Goal: Task Accomplishment & Management: Use online tool/utility

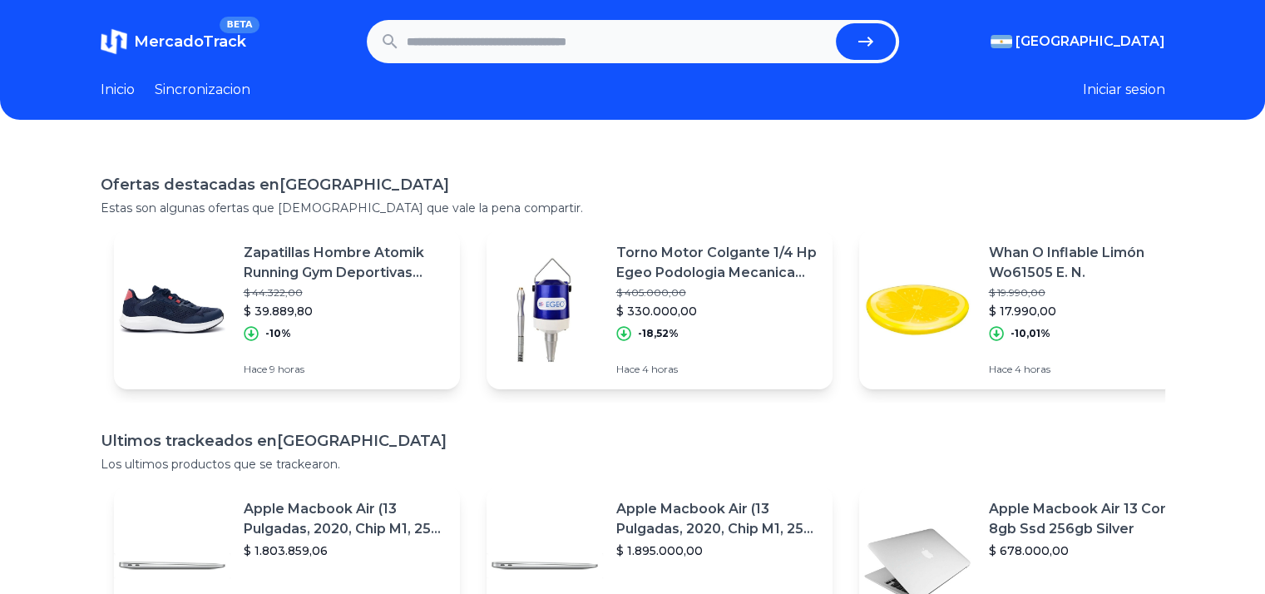
click at [496, 40] on input "text" at bounding box center [618, 41] width 422 height 37
type input "**********"
click at [836, 23] on button "submit" at bounding box center [866, 41] width 60 height 37
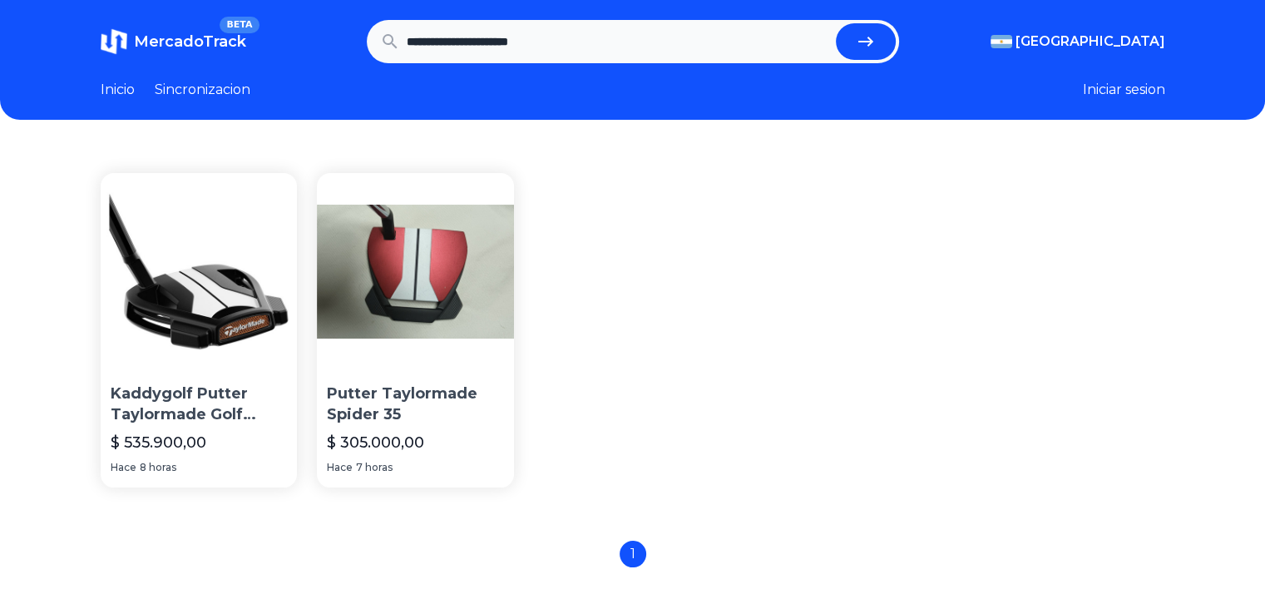
click at [196, 256] on img at bounding box center [199, 271] width 197 height 197
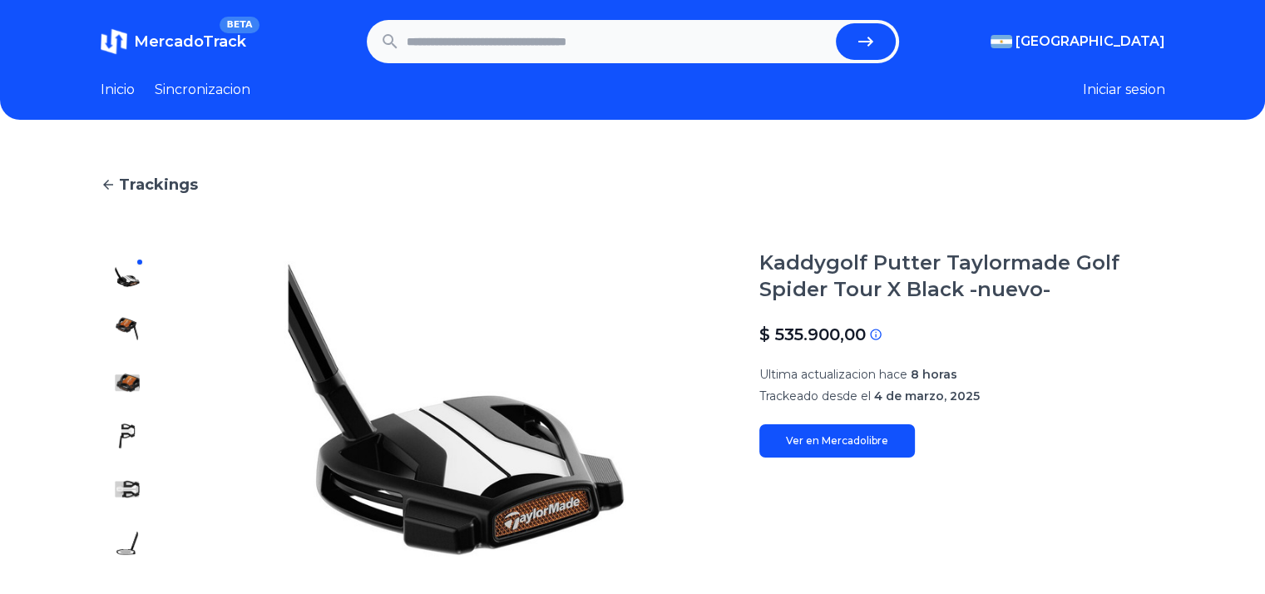
click at [136, 324] on img at bounding box center [127, 329] width 27 height 27
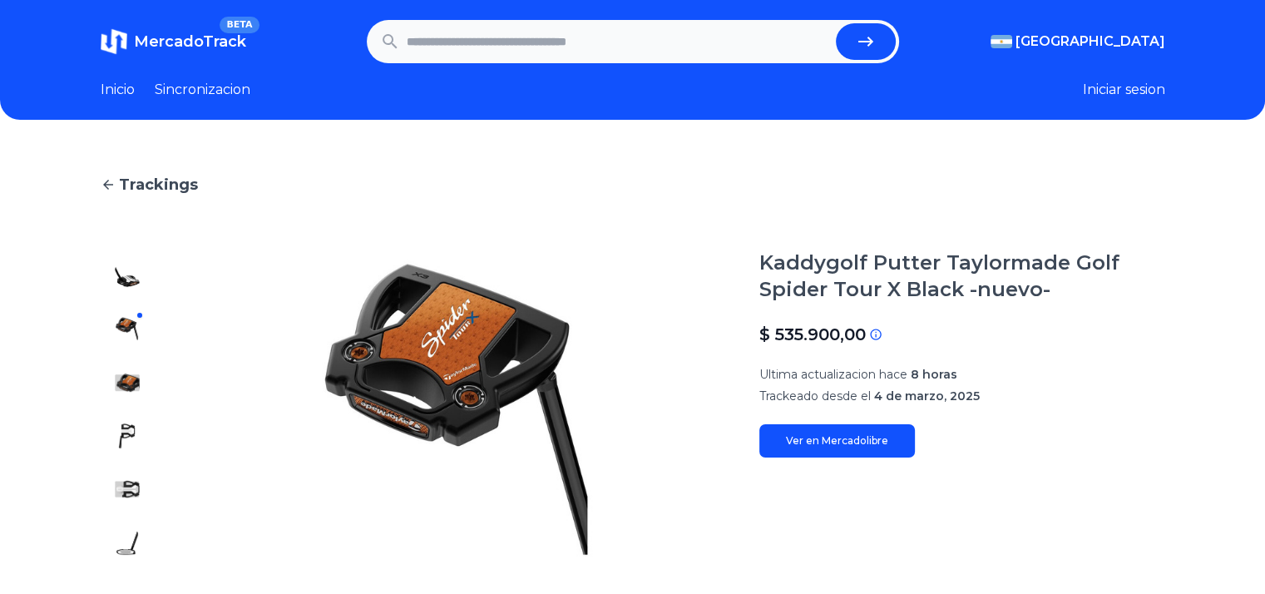
click at [133, 304] on div at bounding box center [127, 408] width 53 height 319
click at [133, 289] on div at bounding box center [127, 408] width 53 height 319
click at [133, 278] on img at bounding box center [127, 276] width 27 height 27
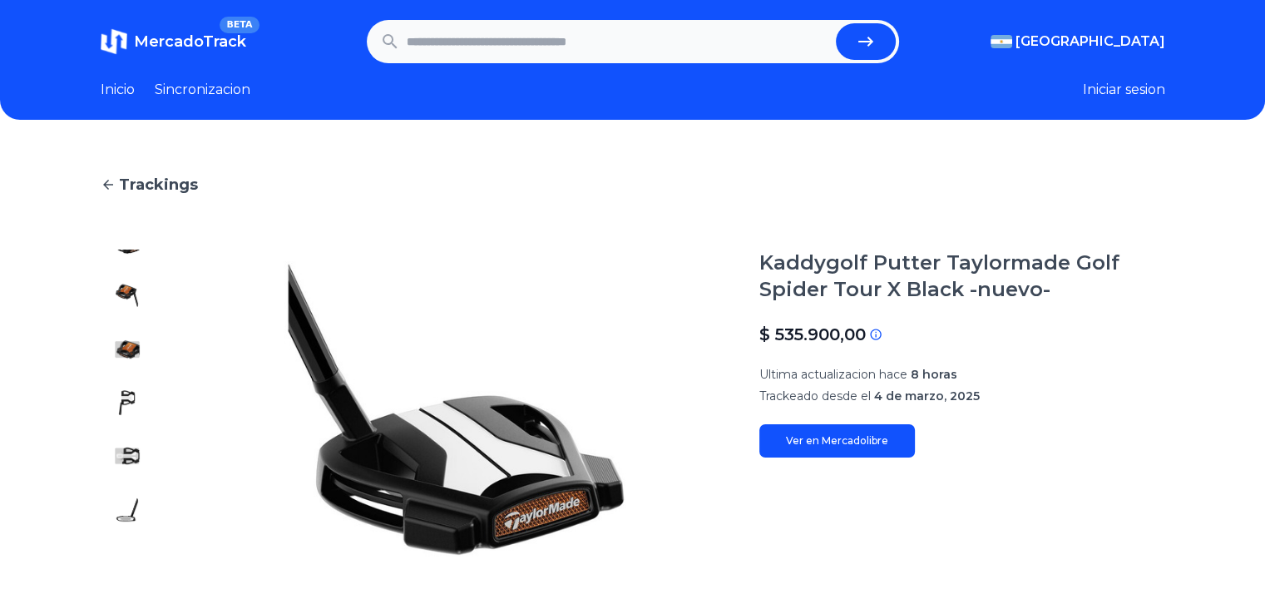
scroll to position [166, 0]
click at [136, 320] on img at bounding box center [127, 322] width 27 height 27
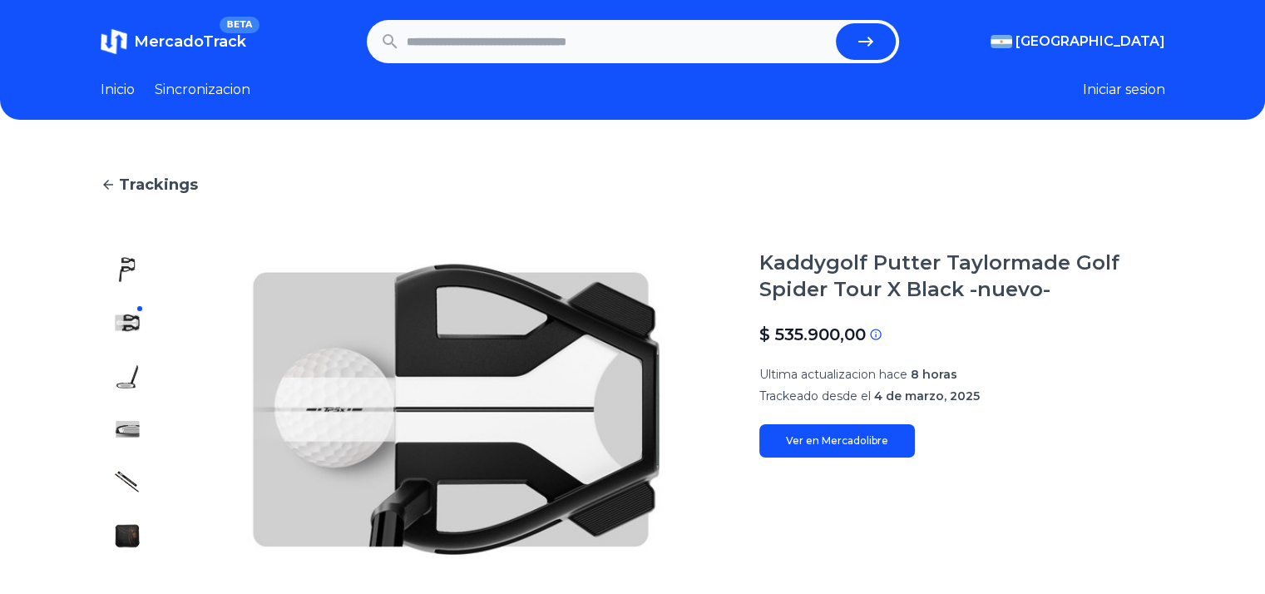
click at [139, 273] on img at bounding box center [127, 269] width 27 height 27
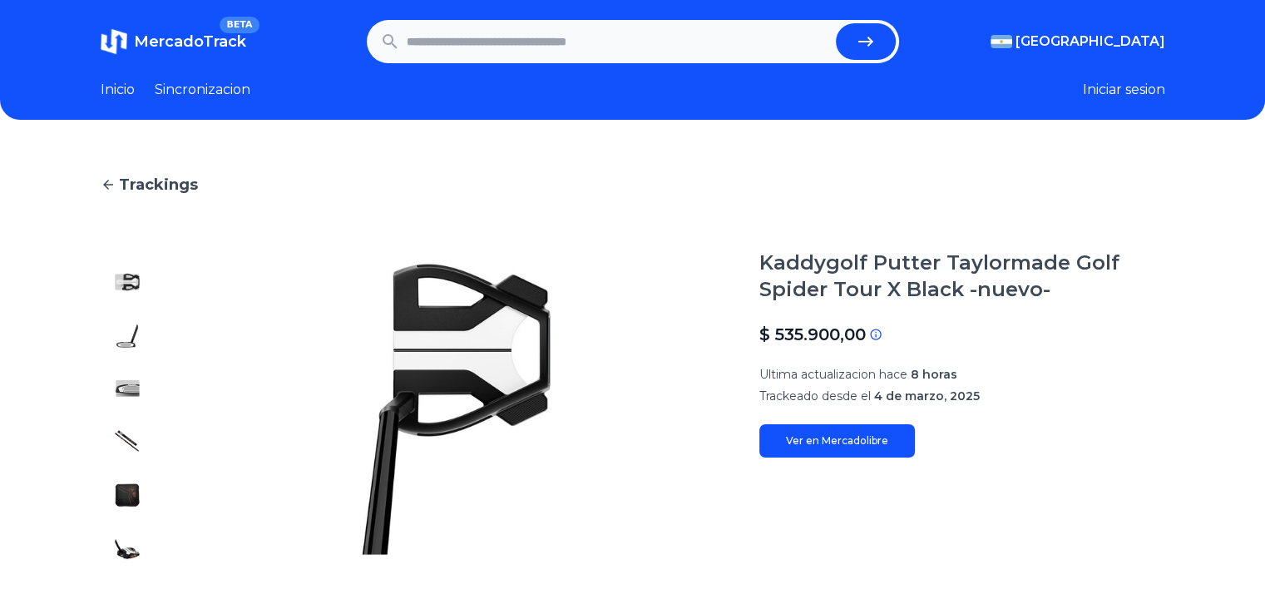
scroll to position [333, 0]
click at [136, 277] on div at bounding box center [127, 408] width 53 height 319
click at [135, 261] on img at bounding box center [127, 262] width 27 height 27
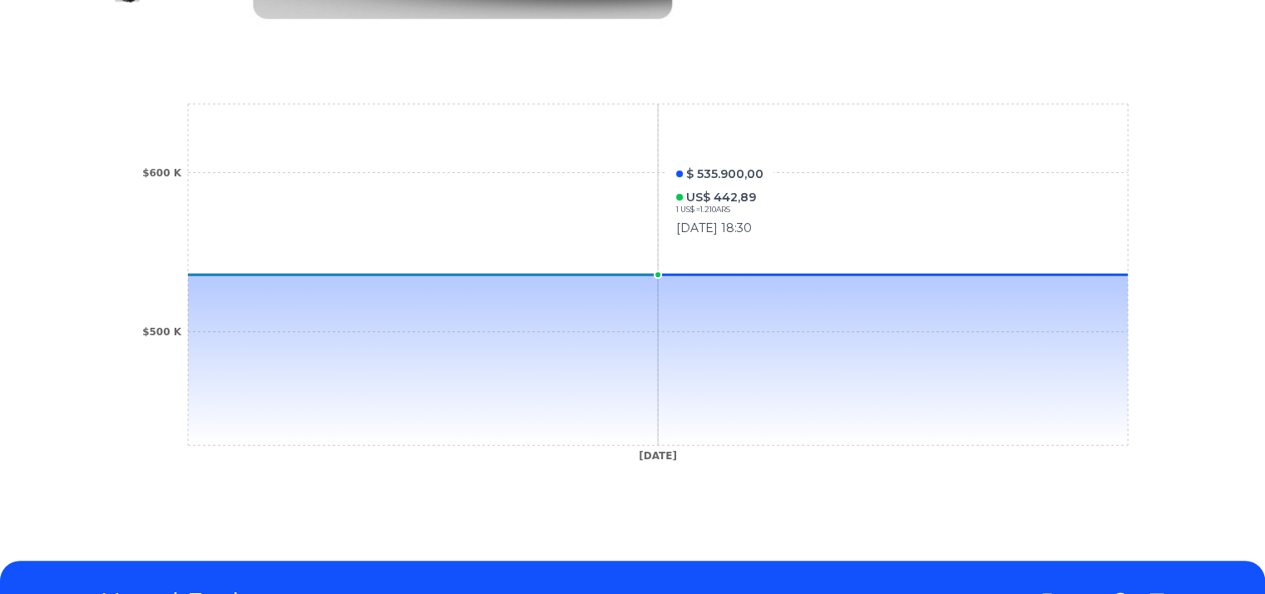
scroll to position [379, 0]
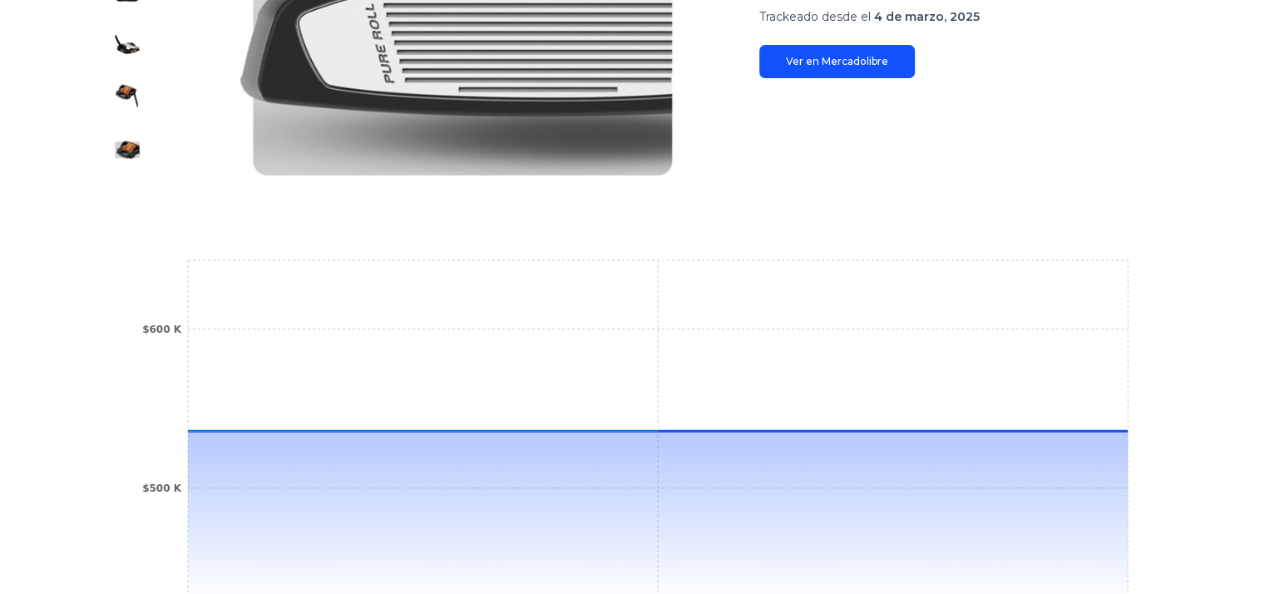
type input "**********"
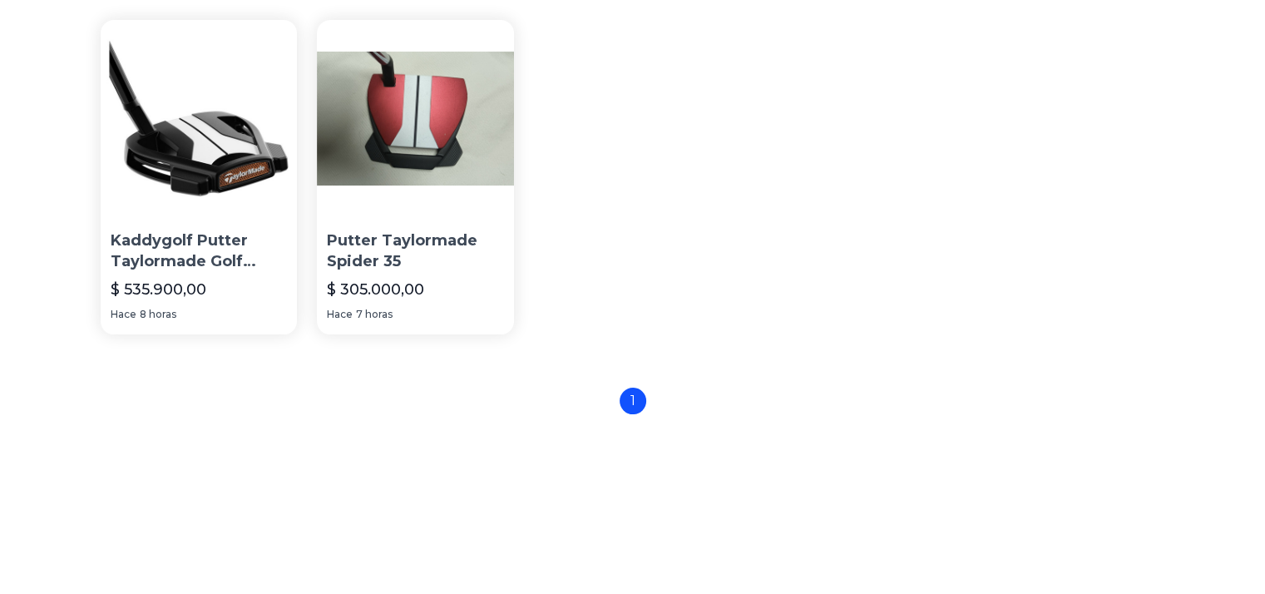
scroll to position [62, 0]
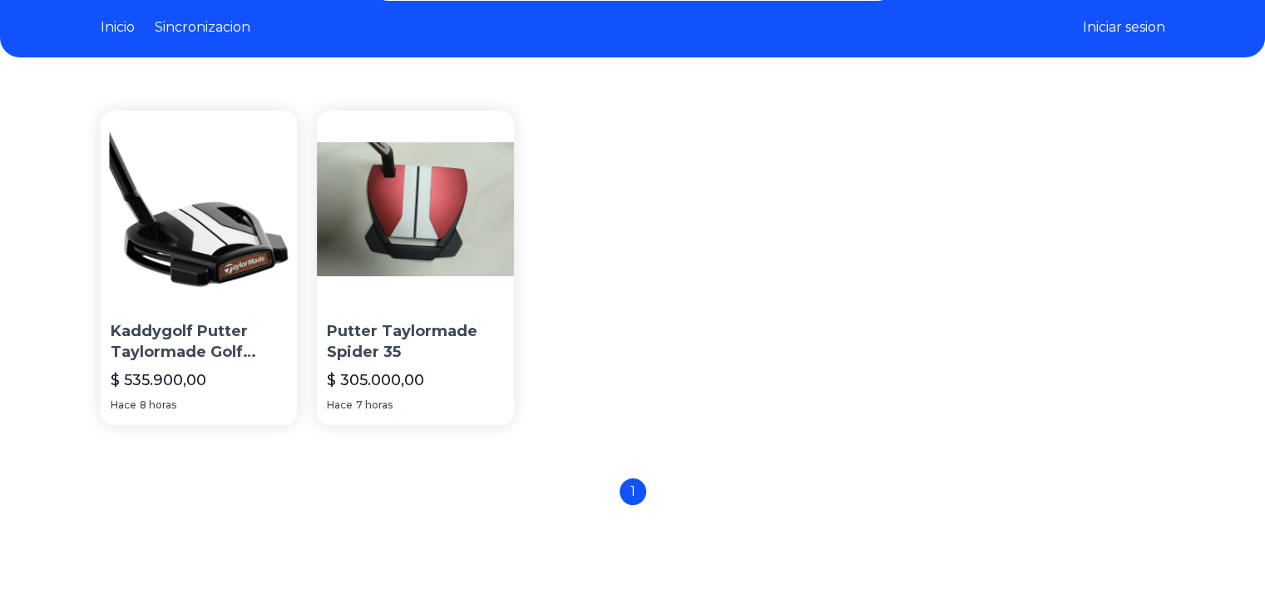
click at [199, 31] on link "Sincronizacion" at bounding box center [203, 27] width 96 height 20
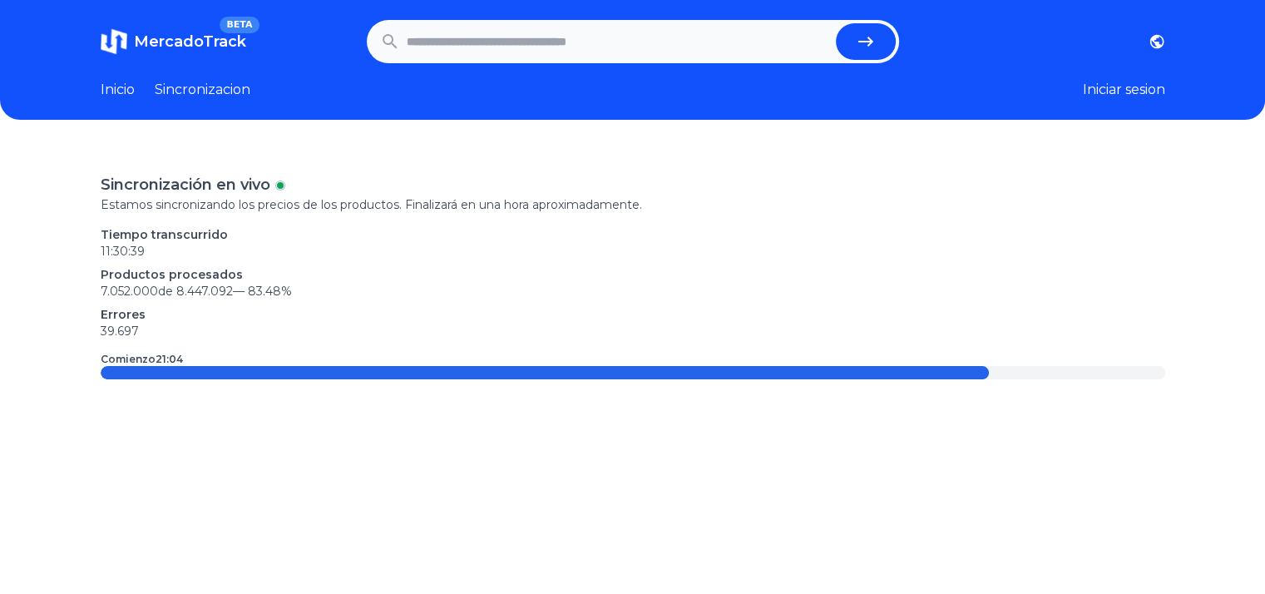
click at [194, 33] on span "MercadoTrack" at bounding box center [190, 41] width 112 height 18
type input "**********"
